Goal: Information Seeking & Learning: Learn about a topic

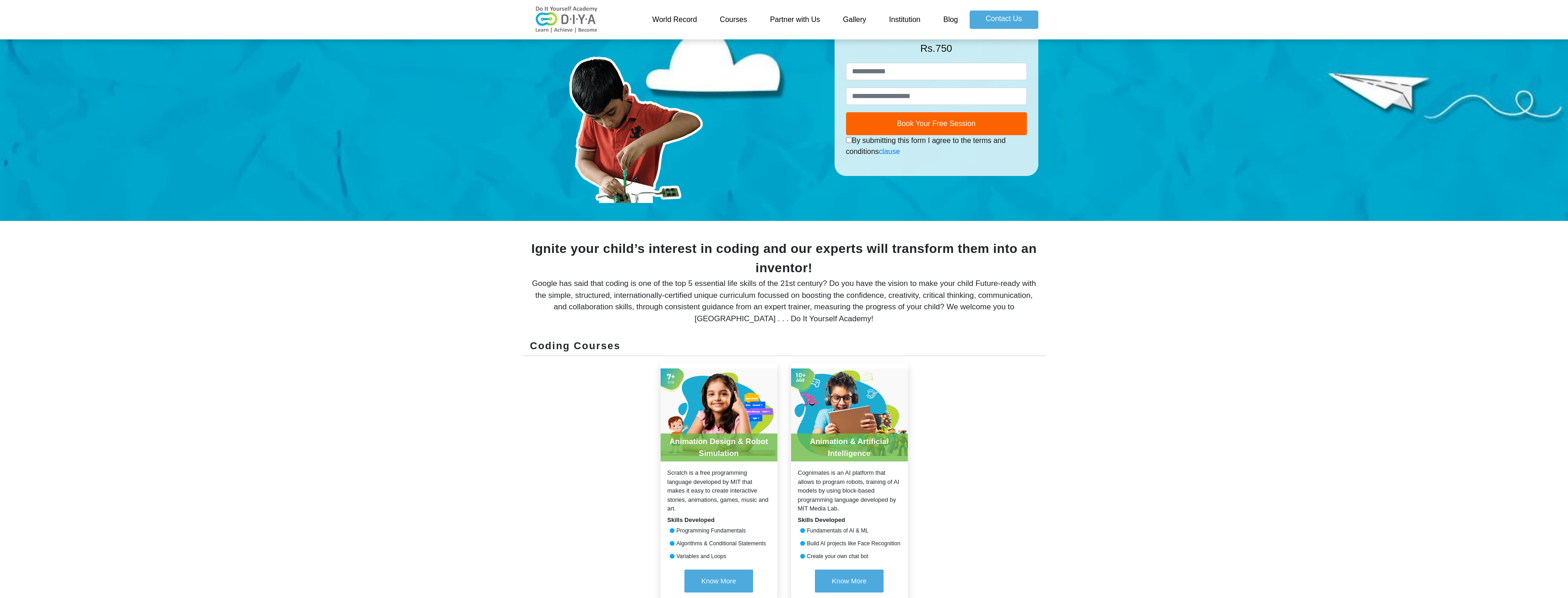
scroll to position [275, 0]
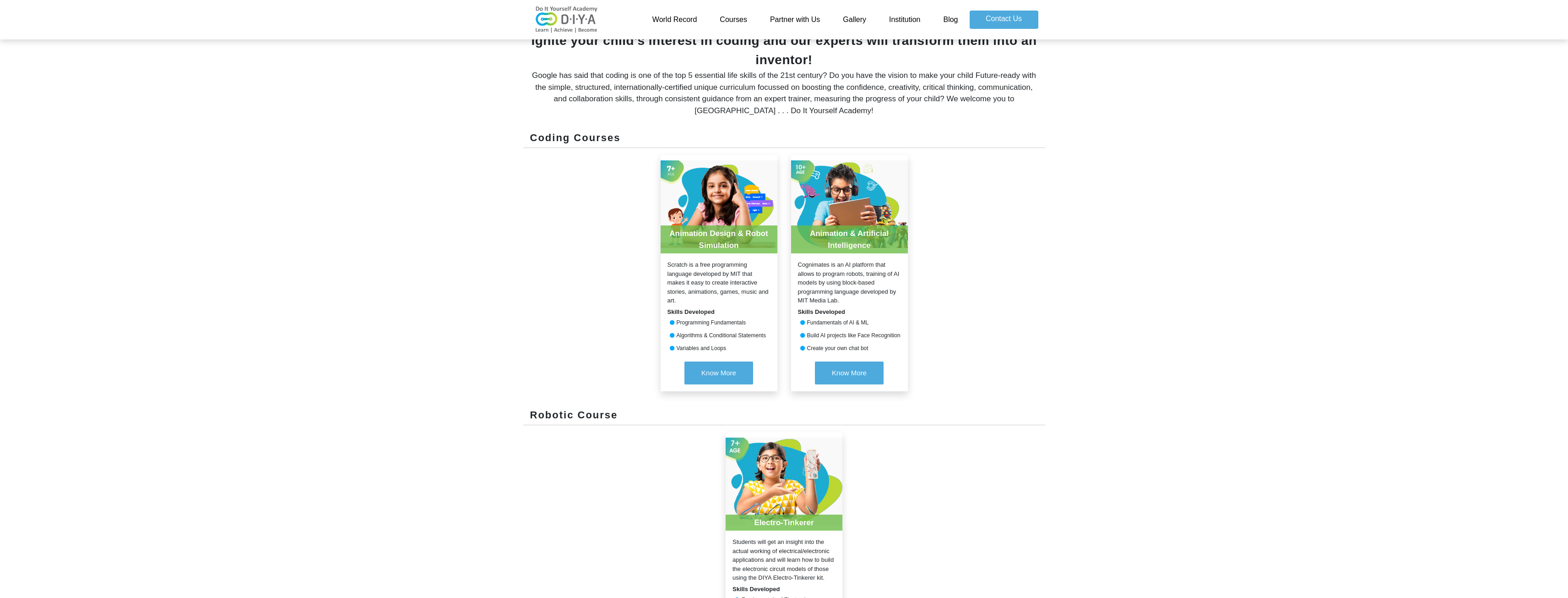
click at [743, 23] on link "Courses" at bounding box center [733, 19] width 51 height 18
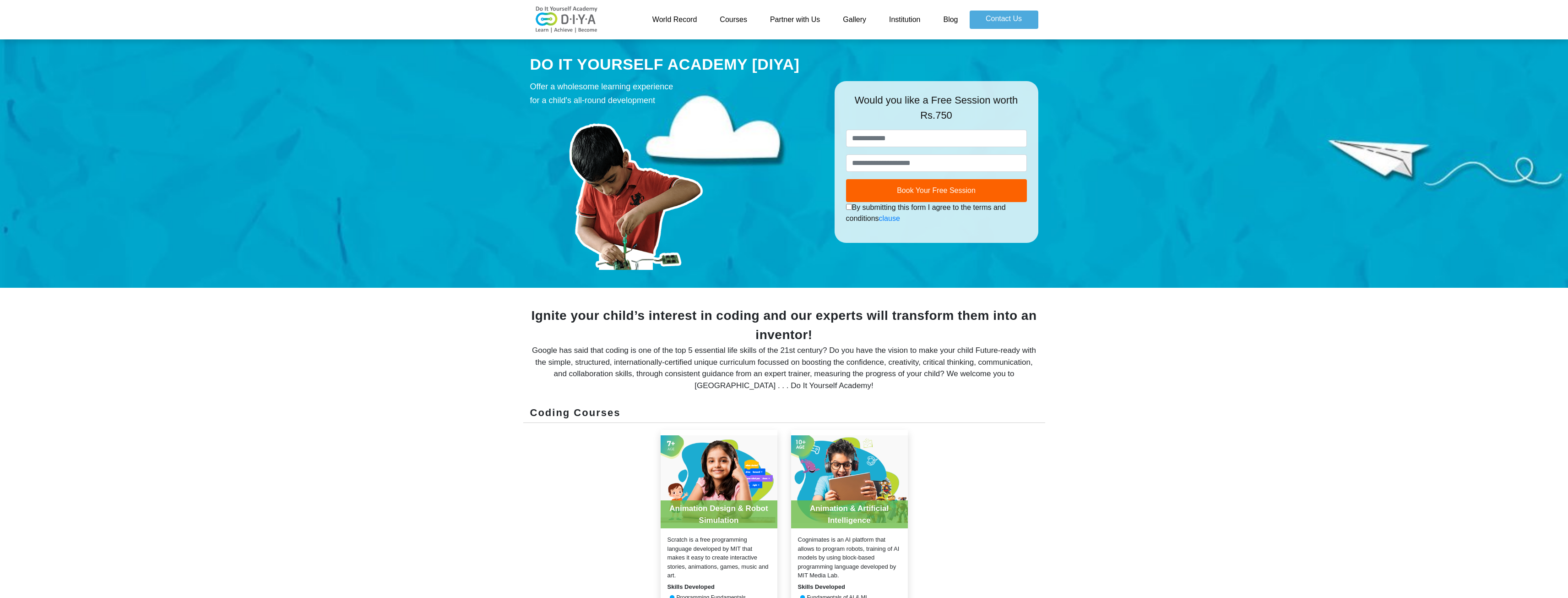
click at [703, 535] on div "Scratch is a free programming language developed by MIT that makes it easy to c…" at bounding box center [719, 557] width 117 height 45
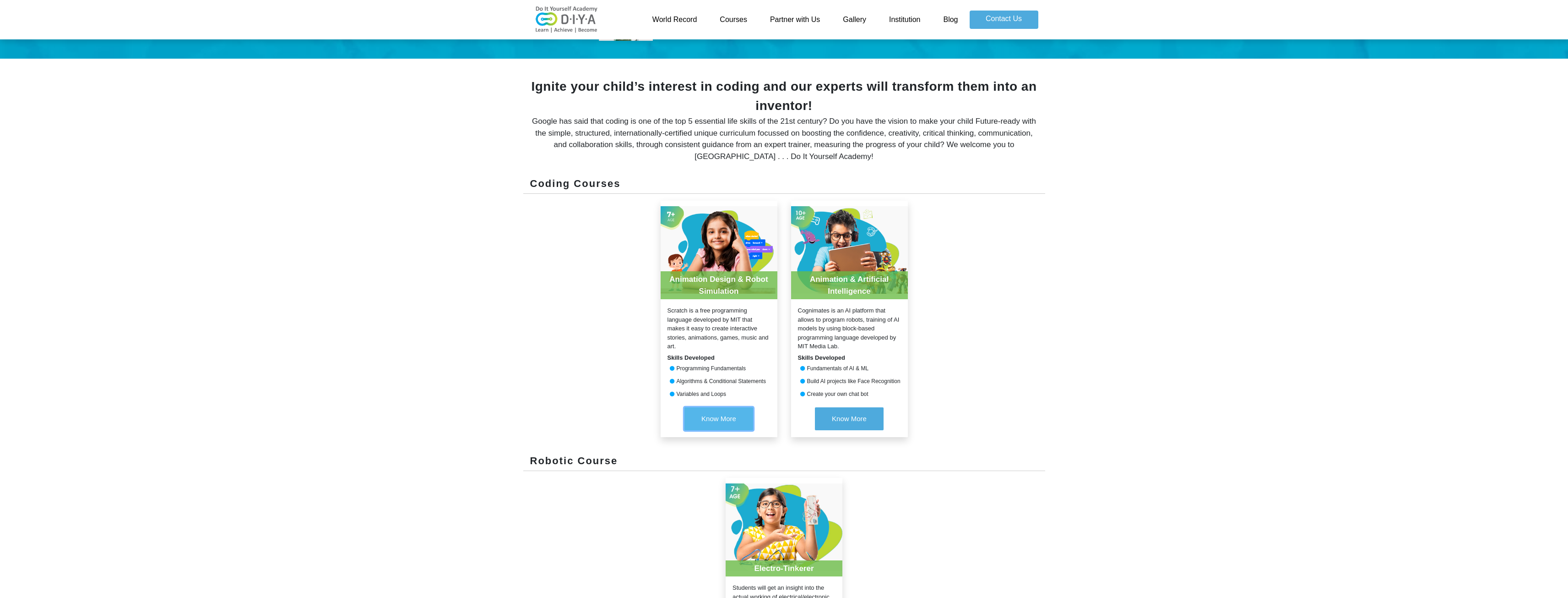
click at [707, 426] on button "Know More" at bounding box center [718, 419] width 69 height 23
click at [732, 11] on link "Courses" at bounding box center [733, 19] width 51 height 18
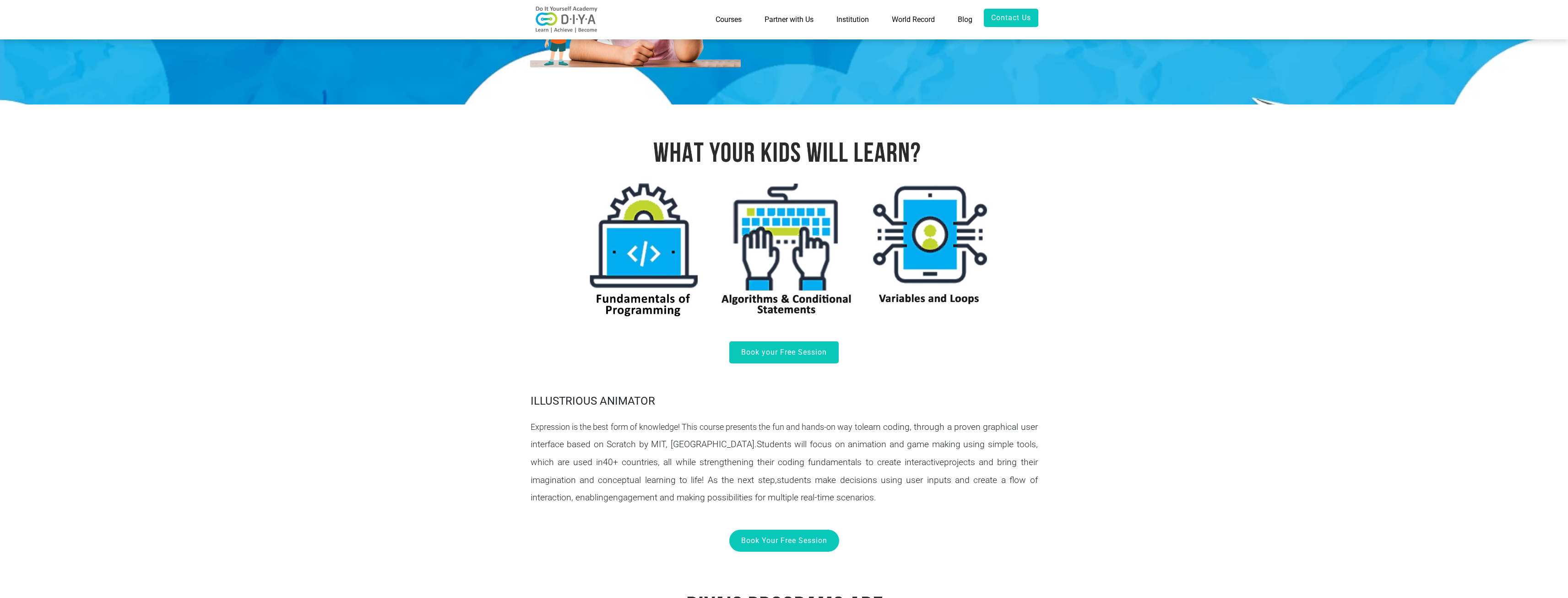
scroll to position [367, 0]
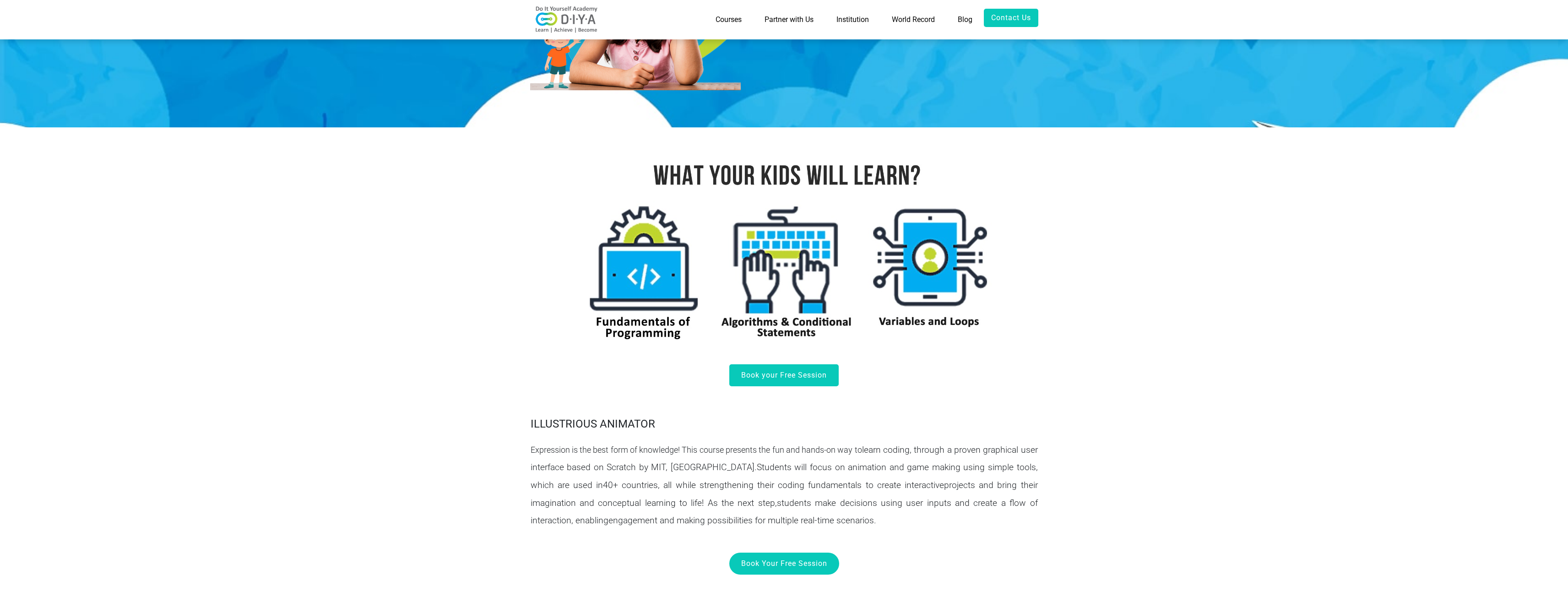
scroll to position [46, 0]
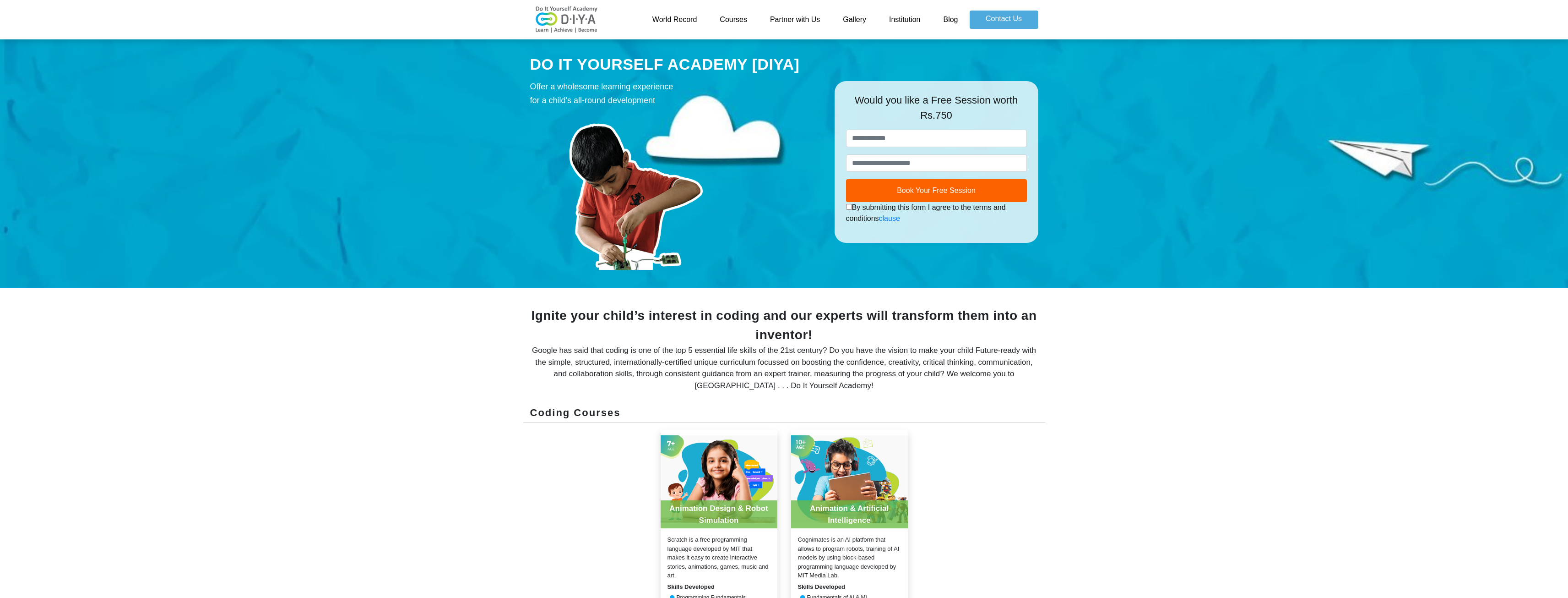
click at [650, 18] on link "World Record" at bounding box center [674, 19] width 68 height 18
drag, startPoint x: 192, startPoint y: 128, endPoint x: 191, endPoint y: 133, distance: 5.1
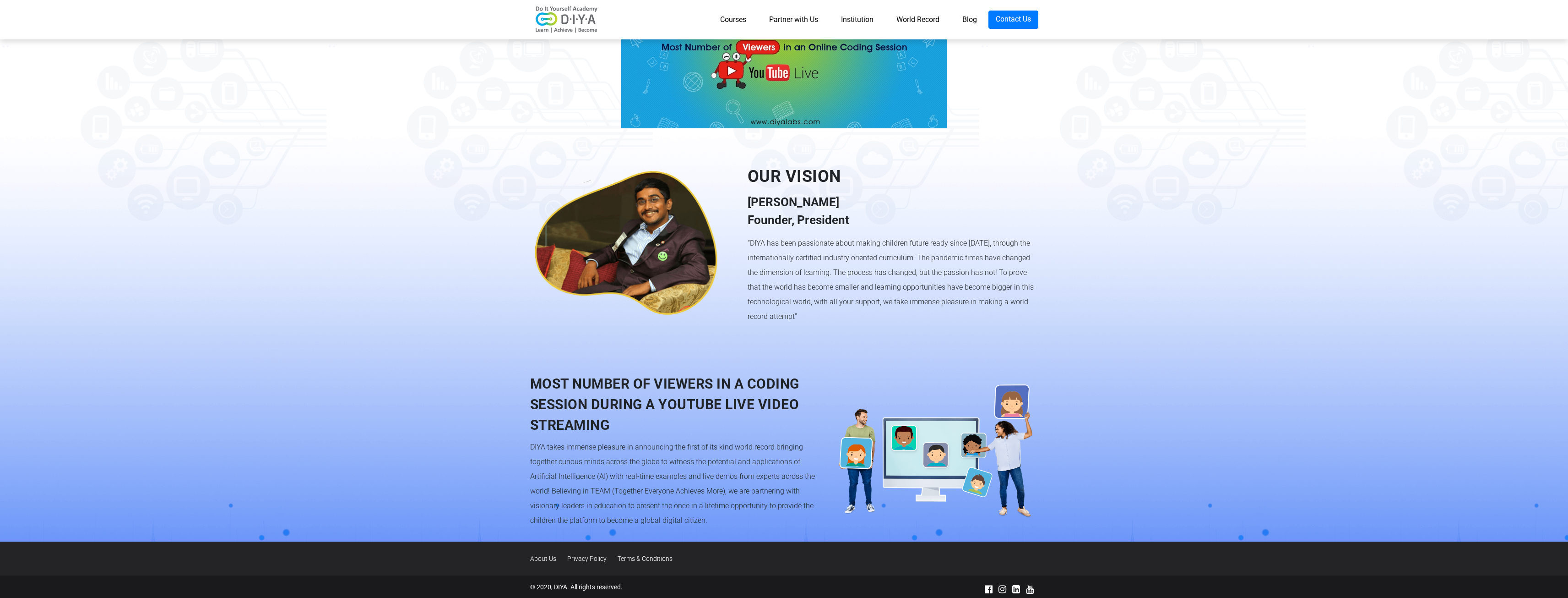
scroll to position [588, 0]
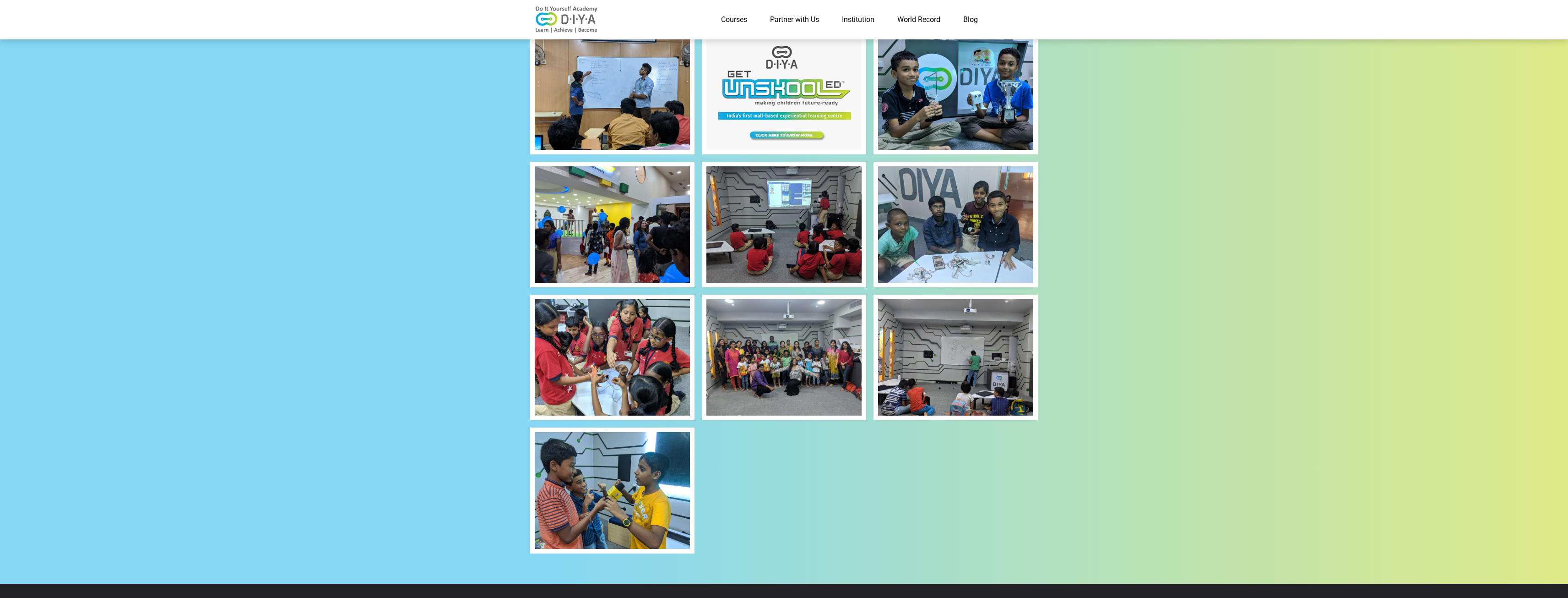
scroll to position [903, 0]
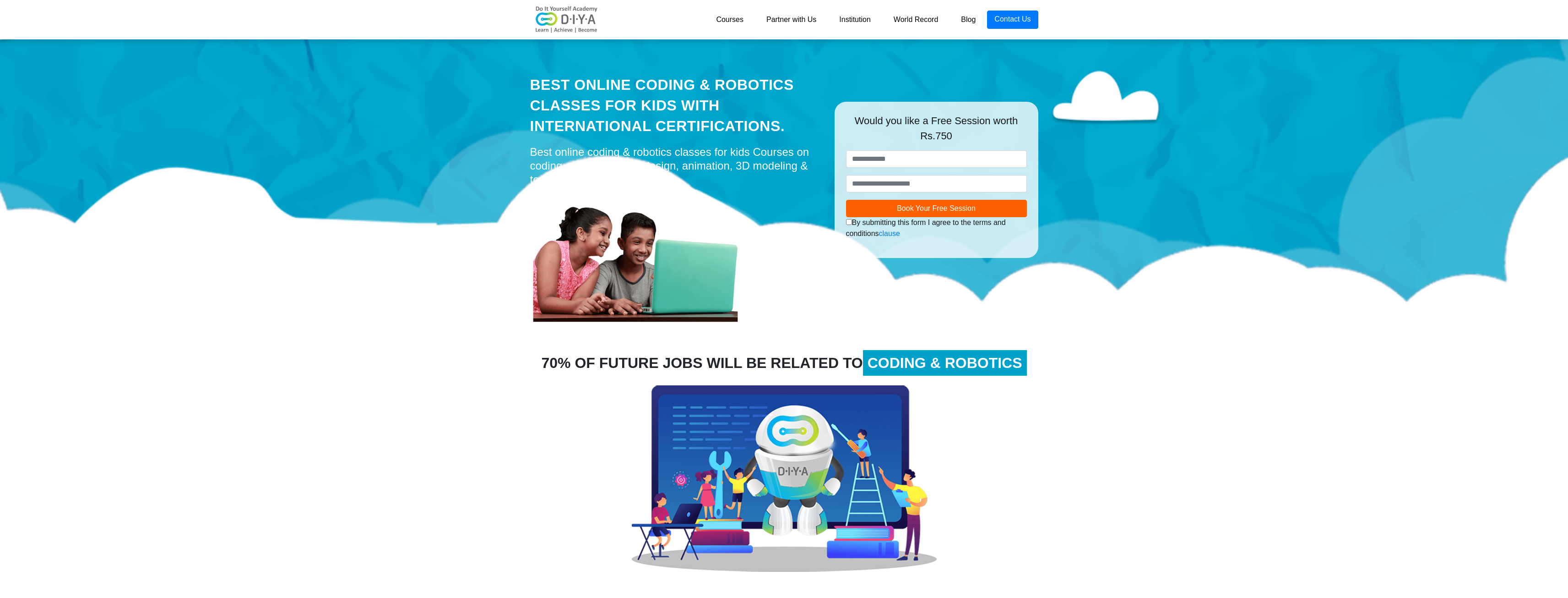
click at [784, 21] on link "Partner with Us" at bounding box center [791, 19] width 73 height 18
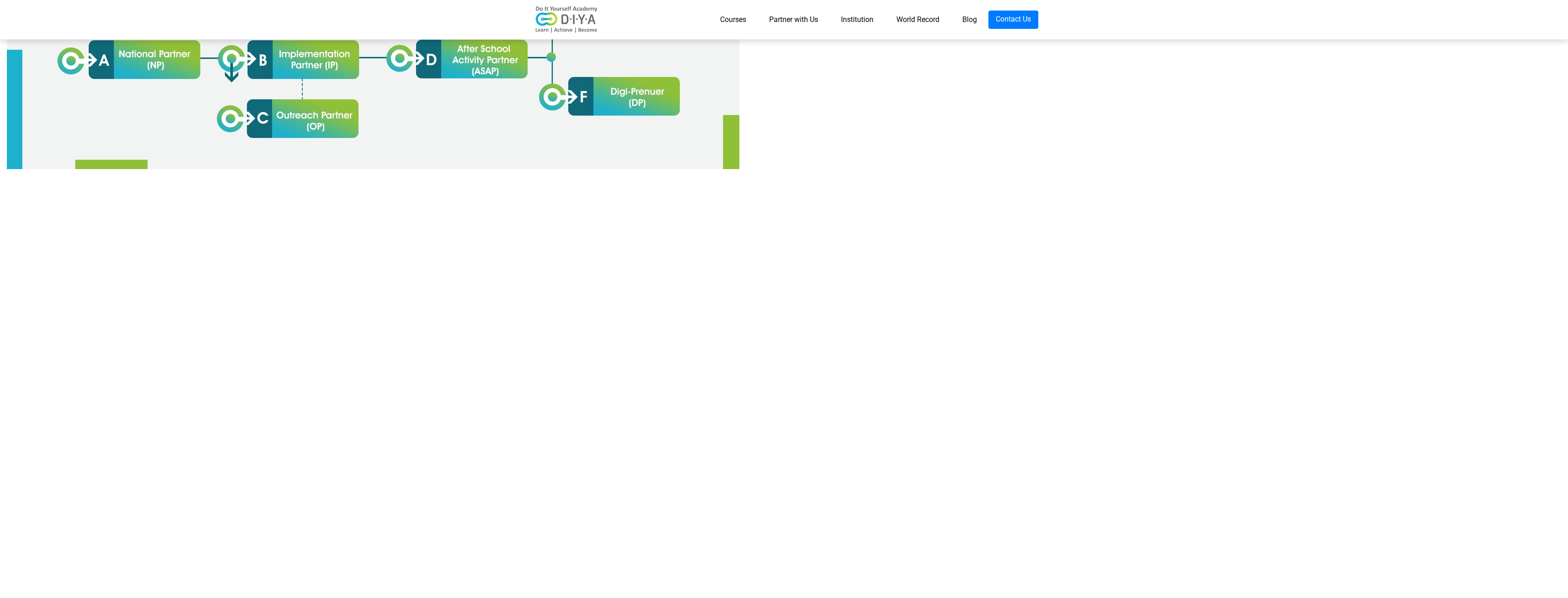
scroll to position [916, 0]
